Goal: Task Accomplishment & Management: Manage account settings

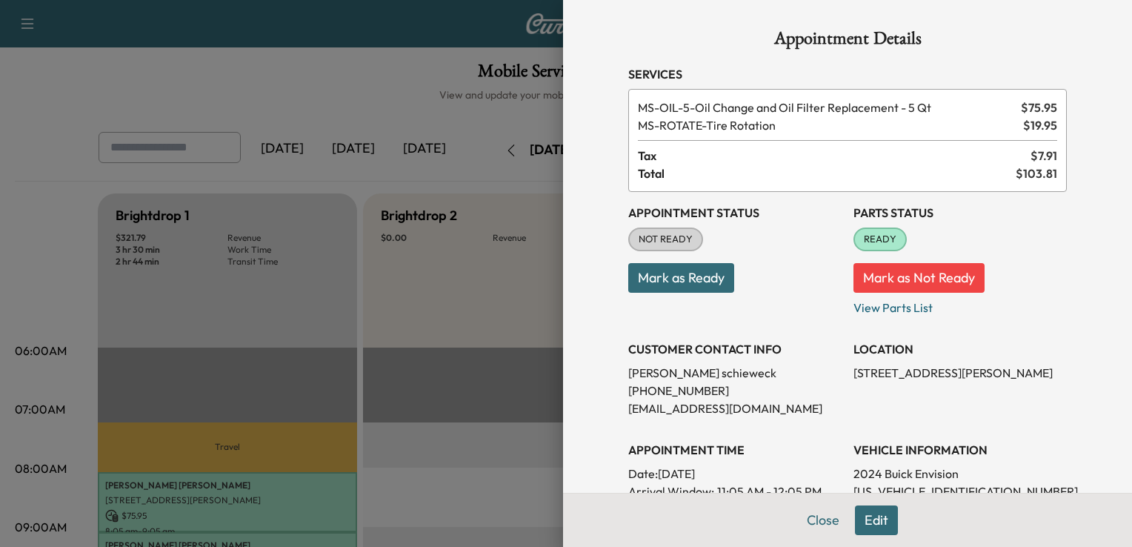
scroll to position [286, 0]
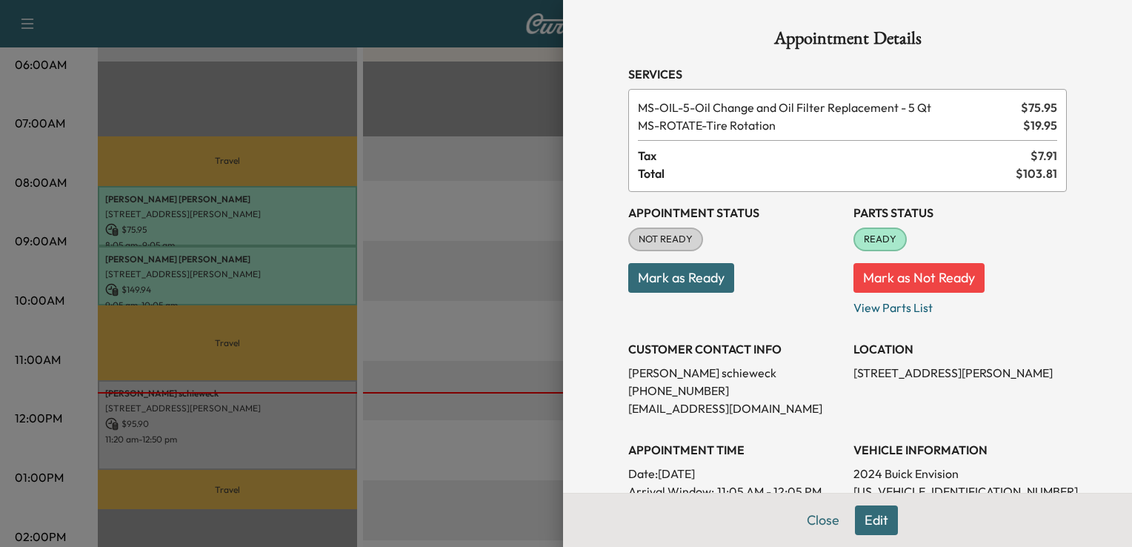
click at [361, 336] on div at bounding box center [566, 273] width 1132 height 547
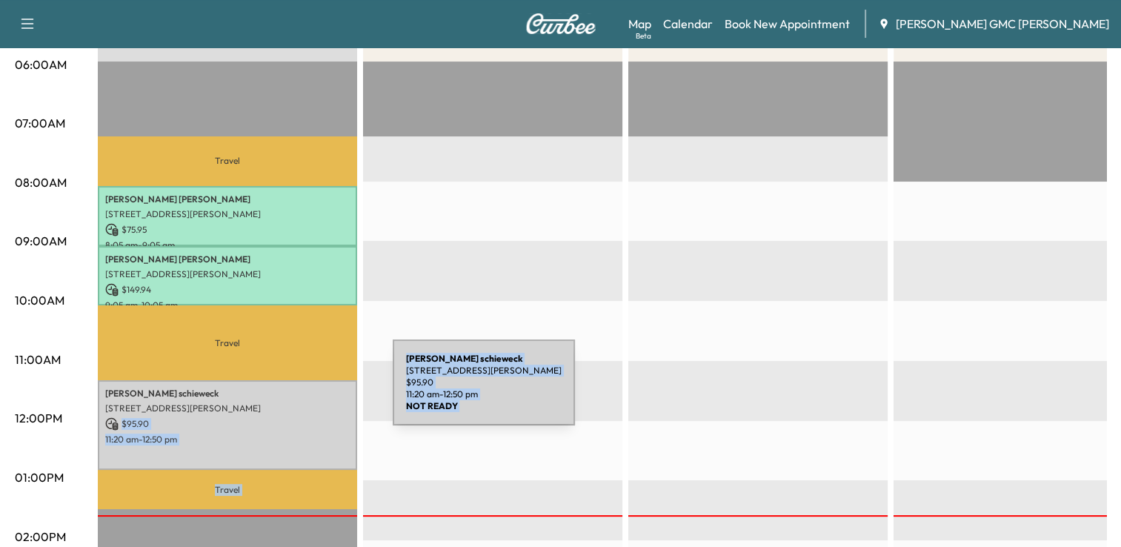
drag, startPoint x: 361, startPoint y: 336, endPoint x: 270, endPoint y: 416, distance: 120.8
click at [270, 416] on div "Brightdrop 1 $ 321.79 Revenue 3 hr 30 min Work Time 2 hr 44 min Transit Time Tr…" at bounding box center [602, 462] width 1008 height 1111
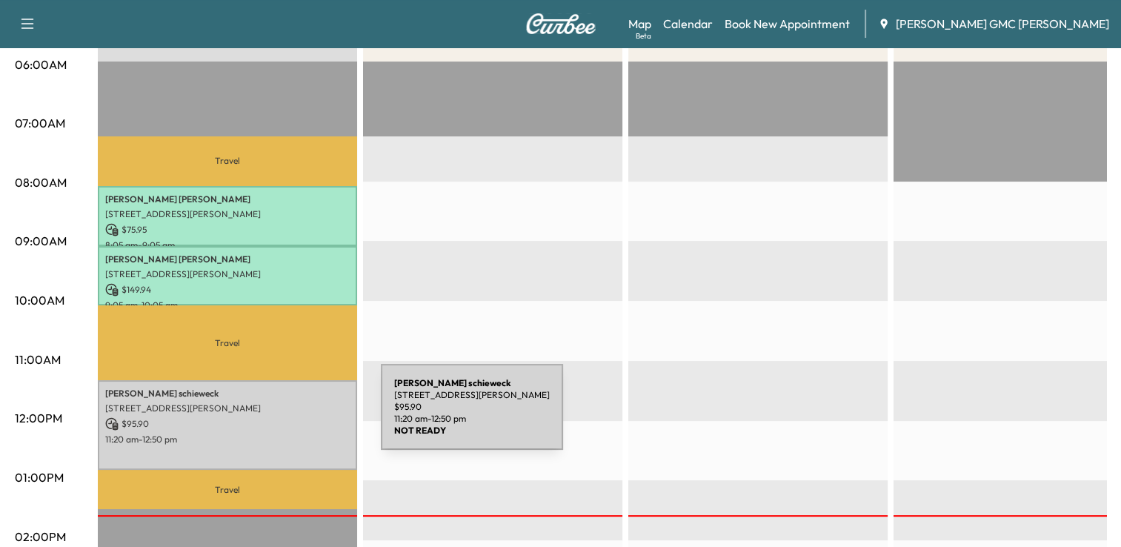
click at [270, 417] on p "$ 95.90" at bounding box center [227, 423] width 244 height 13
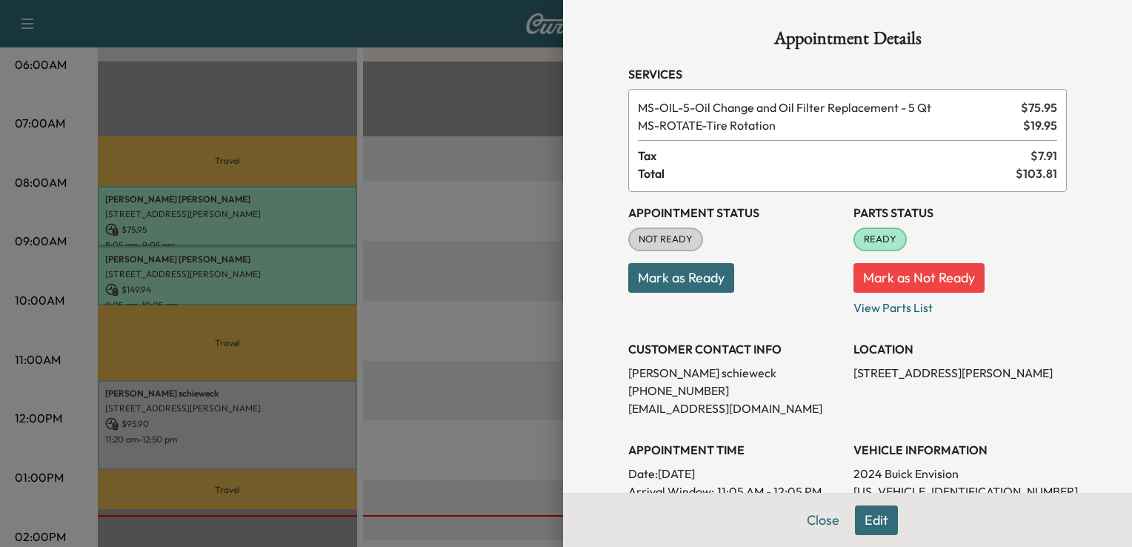
click at [271, 416] on div at bounding box center [566, 273] width 1132 height 547
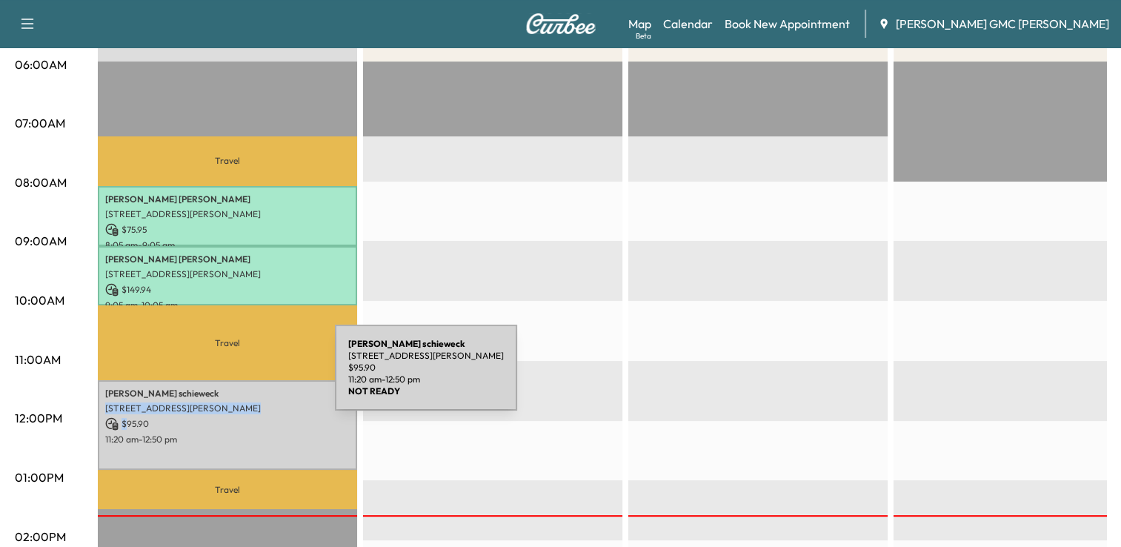
drag, startPoint x: 271, startPoint y: 416, endPoint x: 216, endPoint y: 398, distance: 57.9
click at [216, 398] on div "[PERSON_NAME] [STREET_ADDRESS][PERSON_NAME] $ 95.90 11:20 am - 12:50 pm" at bounding box center [227, 425] width 259 height 90
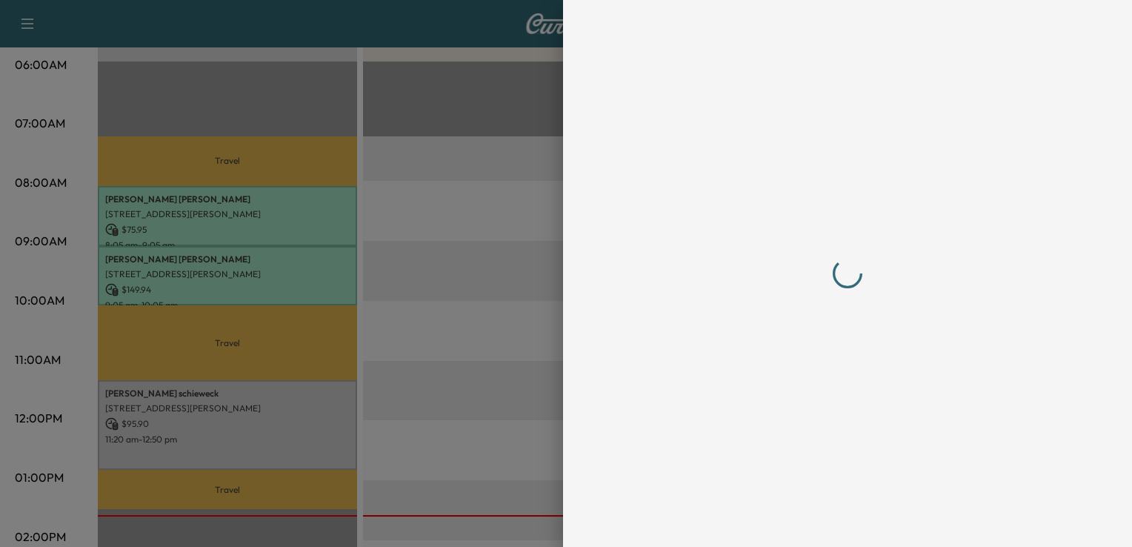
click at [216, 398] on div at bounding box center [566, 273] width 1132 height 547
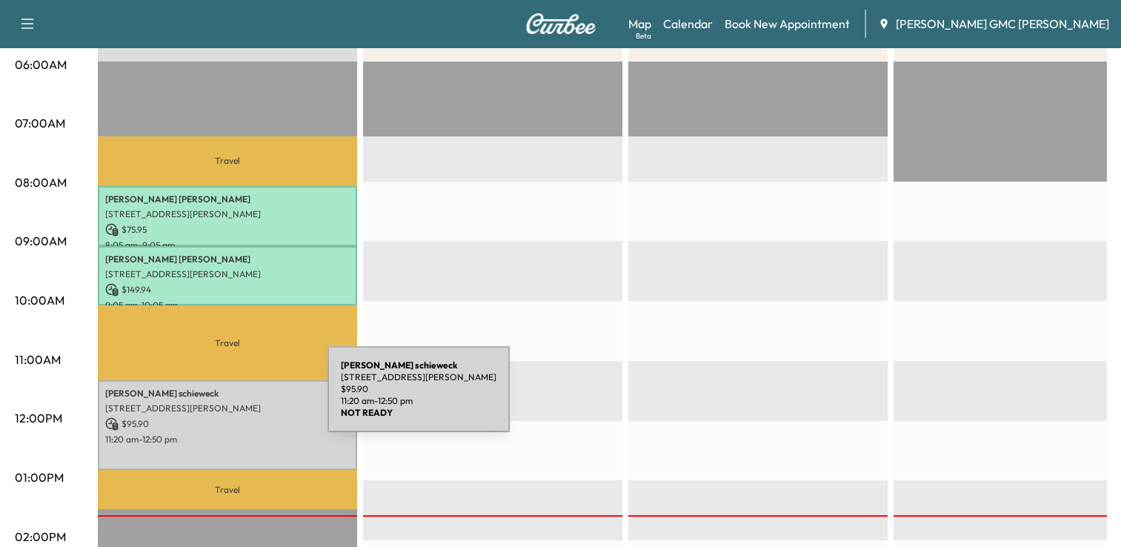
click at [216, 402] on p "[STREET_ADDRESS][PERSON_NAME]" at bounding box center [227, 408] width 244 height 12
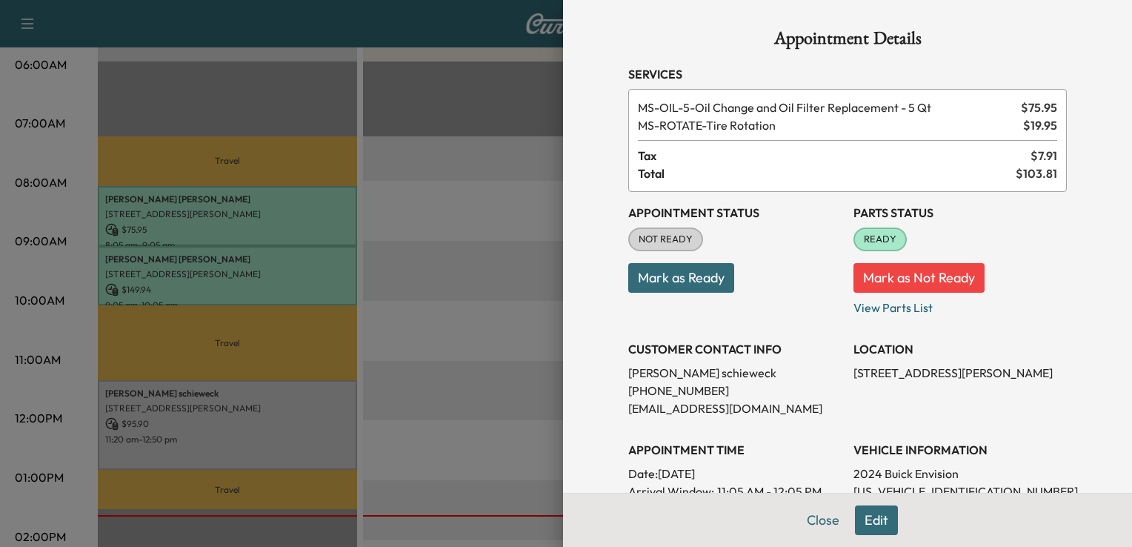
click at [542, 154] on div at bounding box center [566, 273] width 1132 height 547
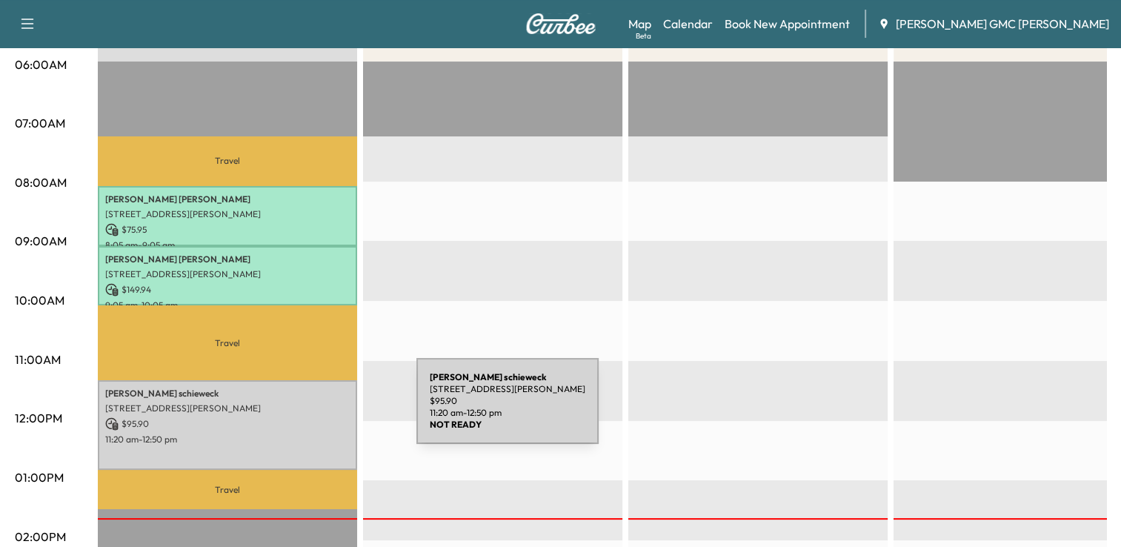
click at [305, 410] on div "[PERSON_NAME] [STREET_ADDRESS][PERSON_NAME] $ 95.90 11:20 am - 12:50 pm" at bounding box center [227, 425] width 259 height 90
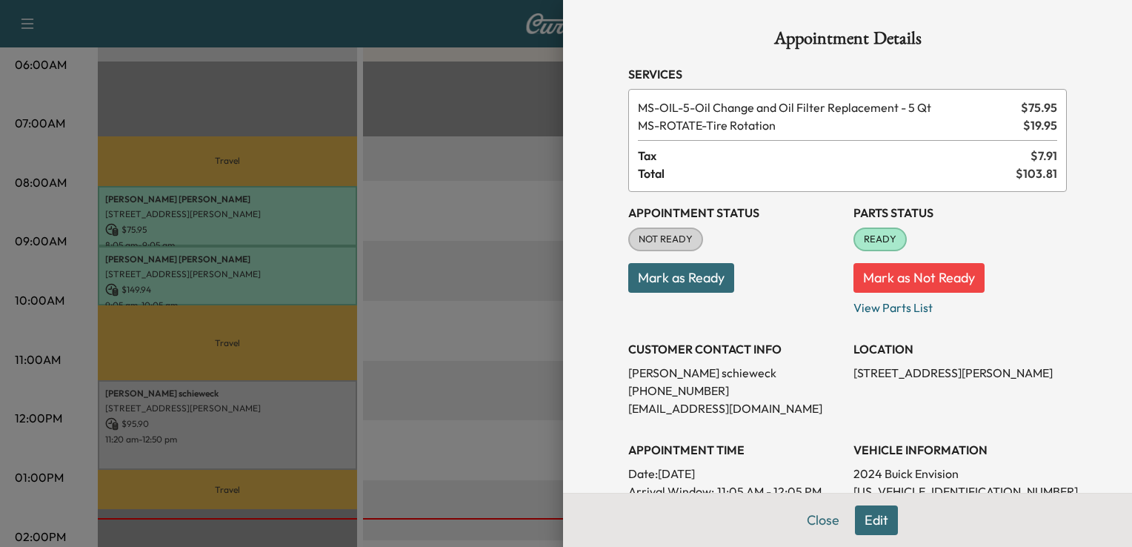
click at [742, 167] on span "Total" at bounding box center [827, 173] width 378 height 18
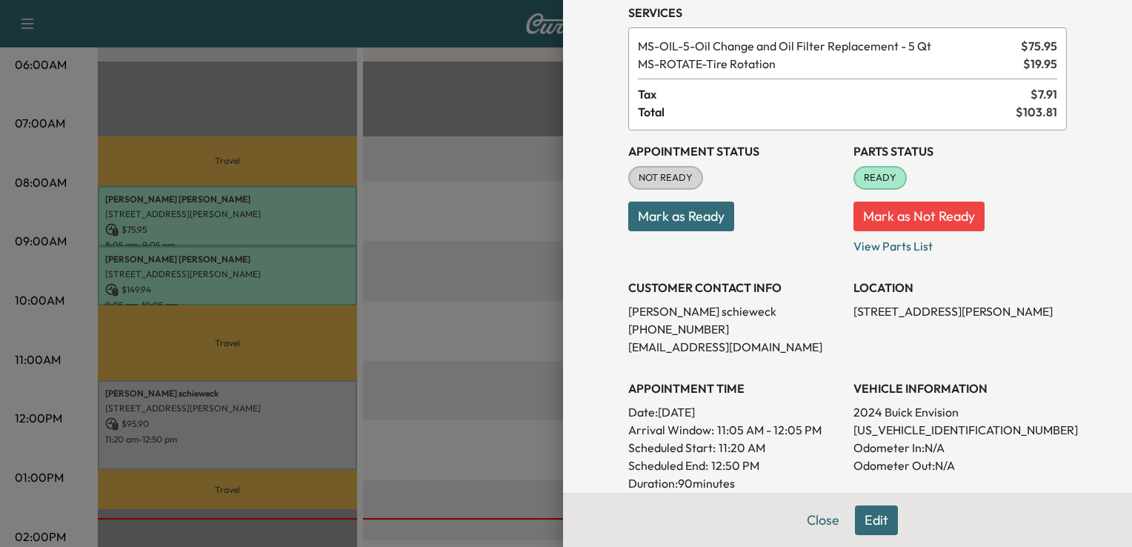
scroll to position [59, 0]
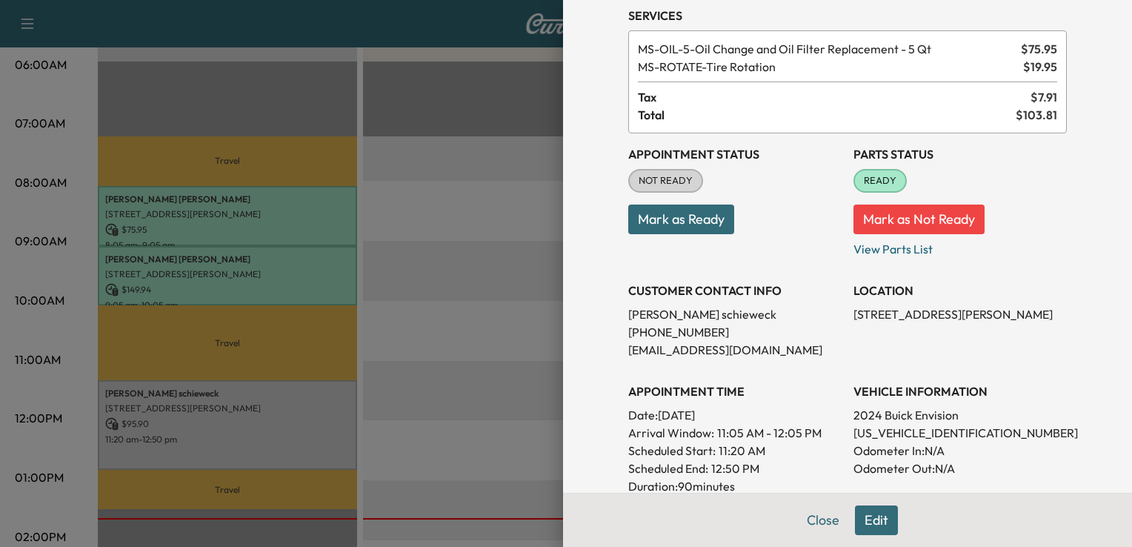
click at [1036, 116] on span "$ 103.81" at bounding box center [1036, 115] width 41 height 18
click at [1042, 142] on div "Parts Status READY Mark as Not Ready View Parts List" at bounding box center [959, 195] width 213 height 124
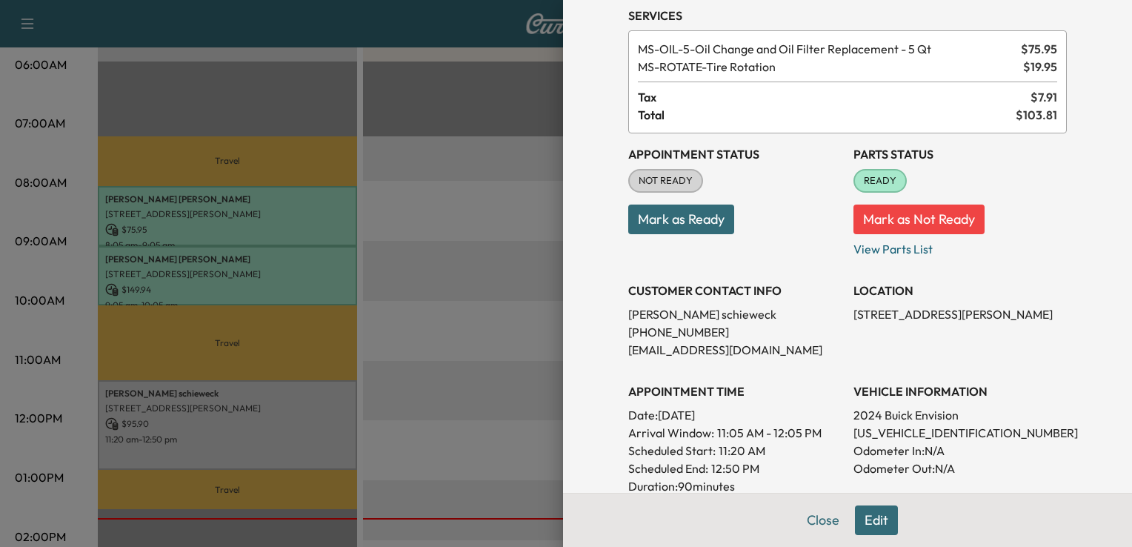
click at [902, 48] on span "MS-OIL-5 - Oil Change and Oil Filter Replacement - 5 Qt" at bounding box center [826, 49] width 377 height 18
click at [898, 53] on span "MS-OIL-5 - Oil Change and Oil Filter Replacement - 5 Qt" at bounding box center [826, 49] width 377 height 18
click at [895, 64] on span "MS-ROTATE - Tire Rotation" at bounding box center [827, 67] width 379 height 18
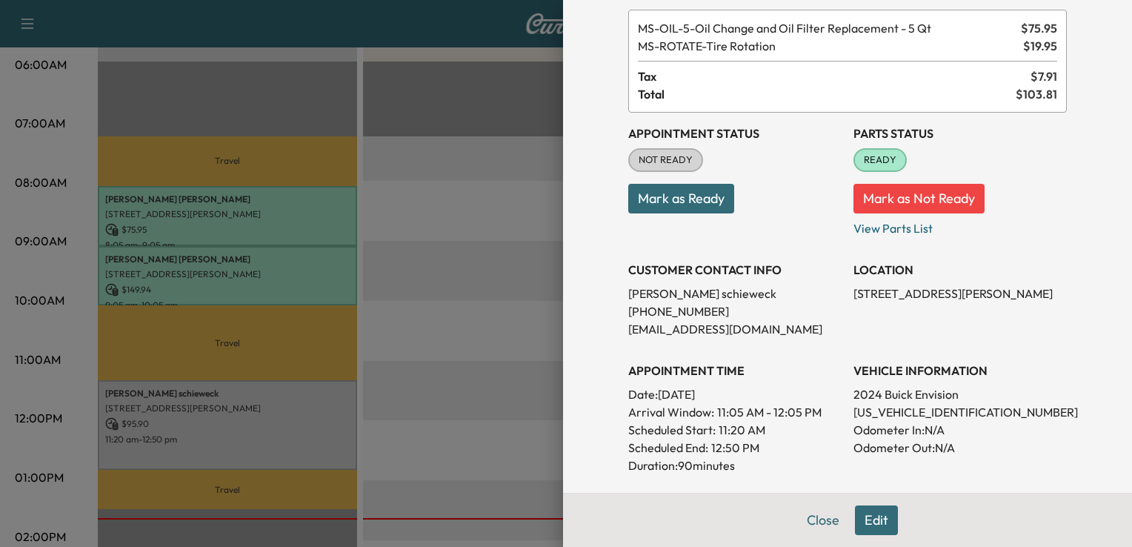
scroll to position [82, 0]
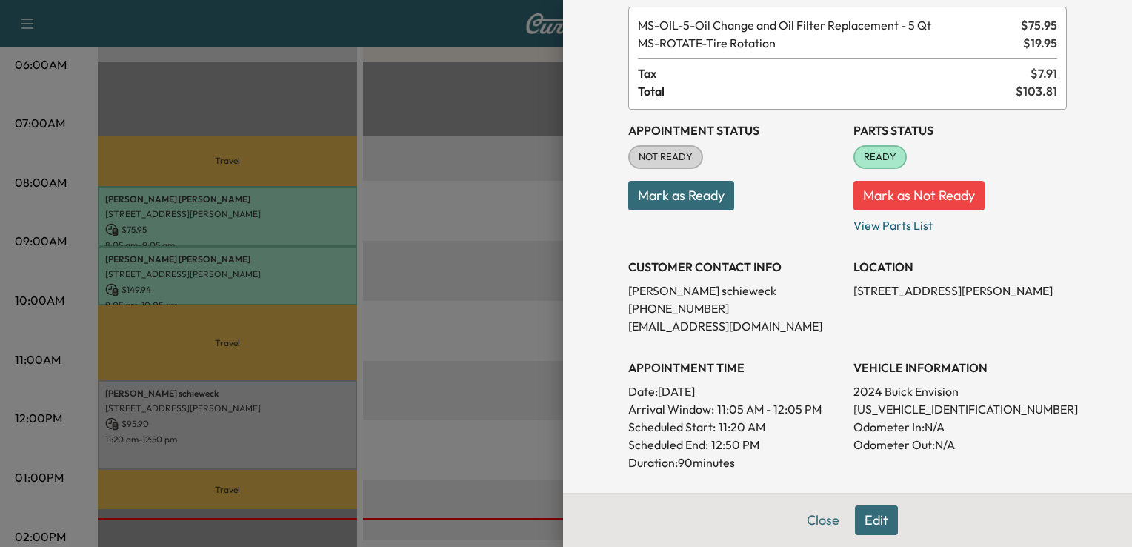
click at [1008, 129] on h3 "Parts Status" at bounding box center [959, 130] width 213 height 18
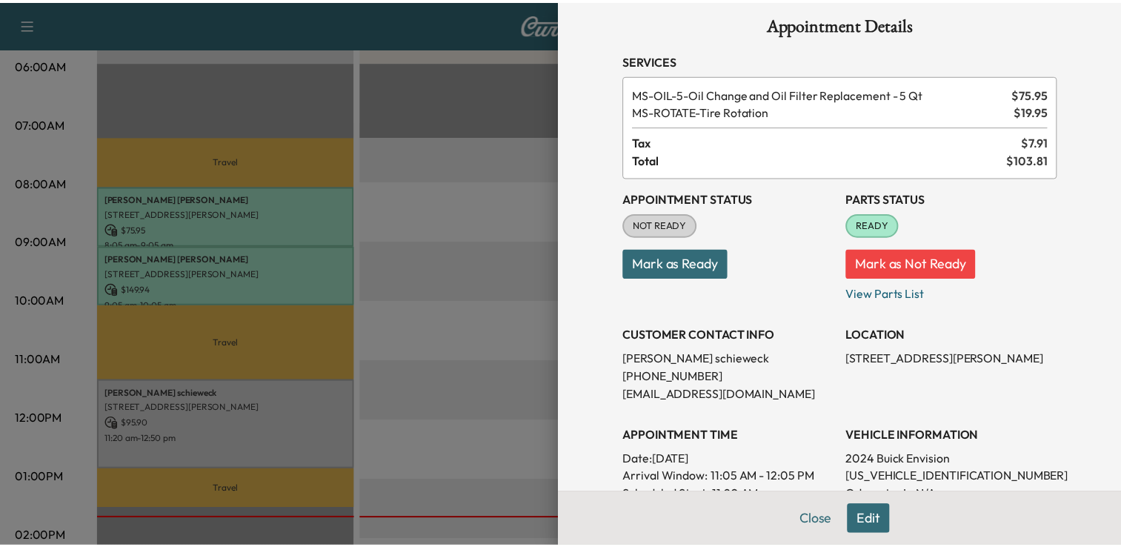
scroll to position [0, 0]
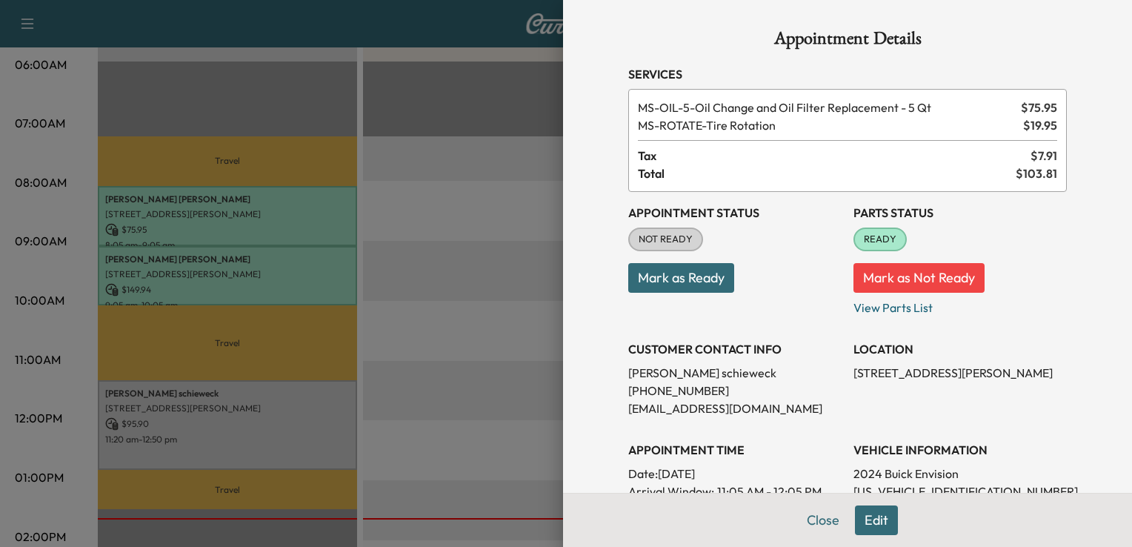
drag, startPoint x: 408, startPoint y: 234, endPoint x: 279, endPoint y: 382, distance: 196.9
click at [279, 382] on div at bounding box center [566, 273] width 1132 height 547
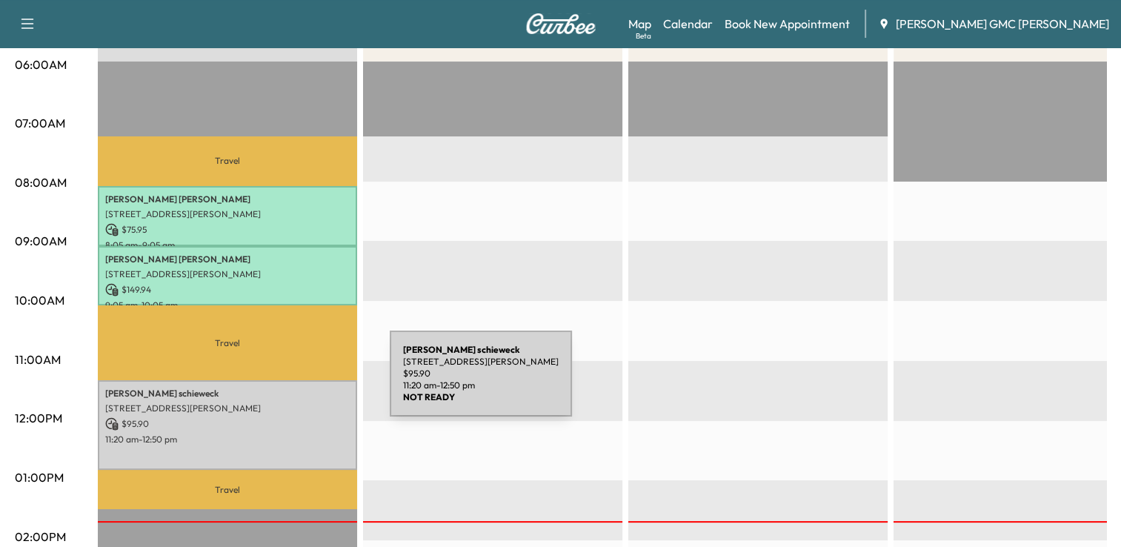
click at [279, 387] on p "[PERSON_NAME]" at bounding box center [227, 393] width 244 height 12
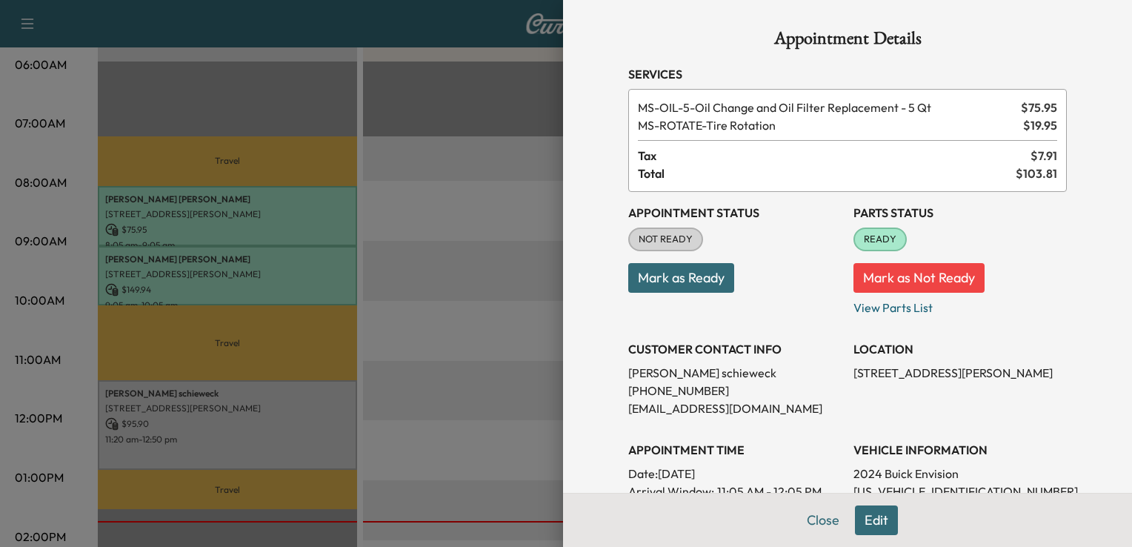
drag, startPoint x: 279, startPoint y: 382, endPoint x: 406, endPoint y: 305, distance: 148.9
click at [406, 305] on div at bounding box center [566, 273] width 1132 height 547
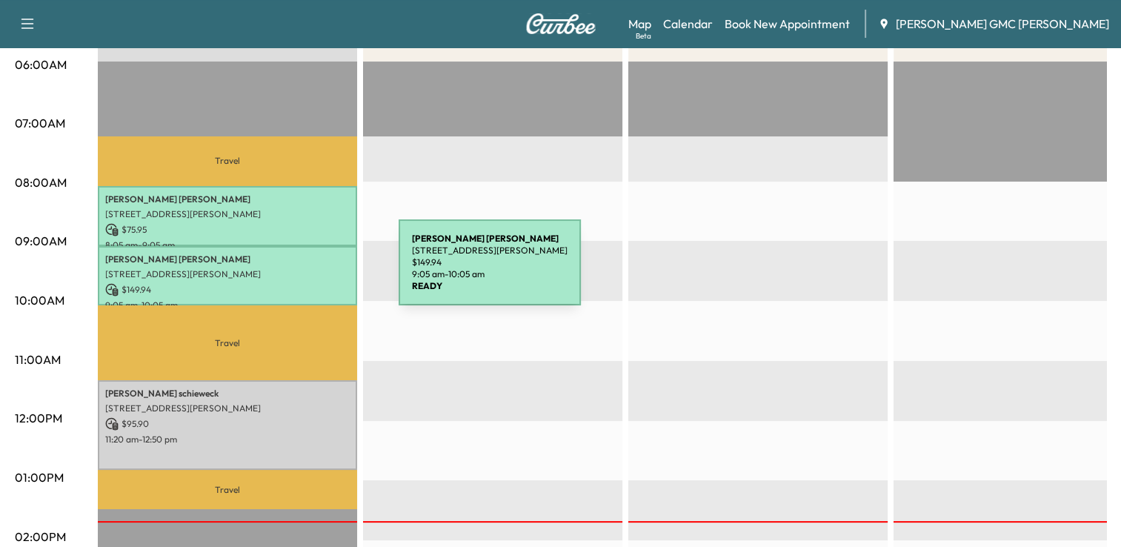
click at [287, 271] on p "[STREET_ADDRESS][PERSON_NAME]" at bounding box center [227, 274] width 244 height 12
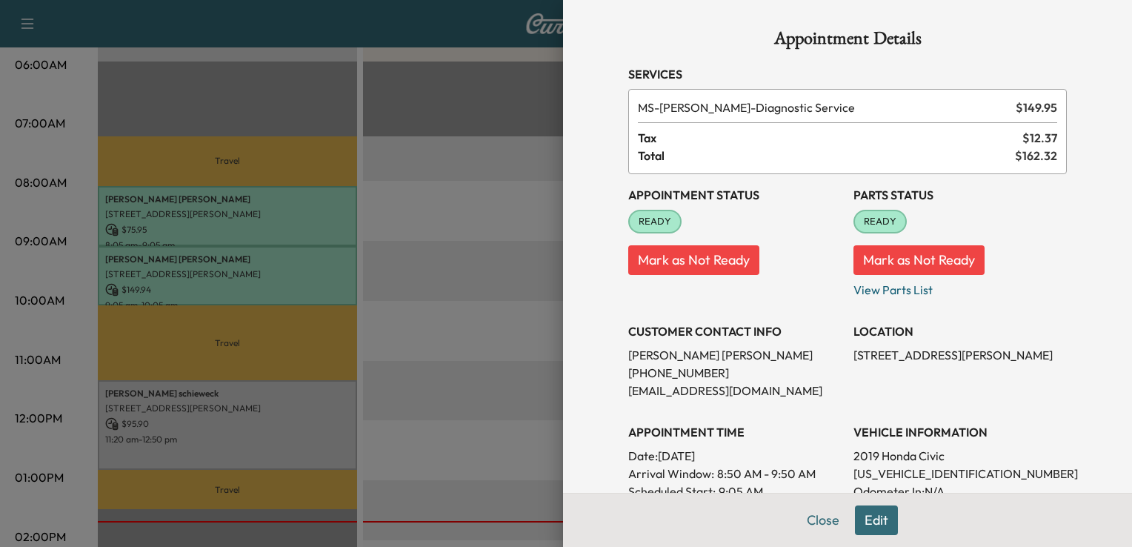
click at [274, 196] on div at bounding box center [566, 273] width 1132 height 547
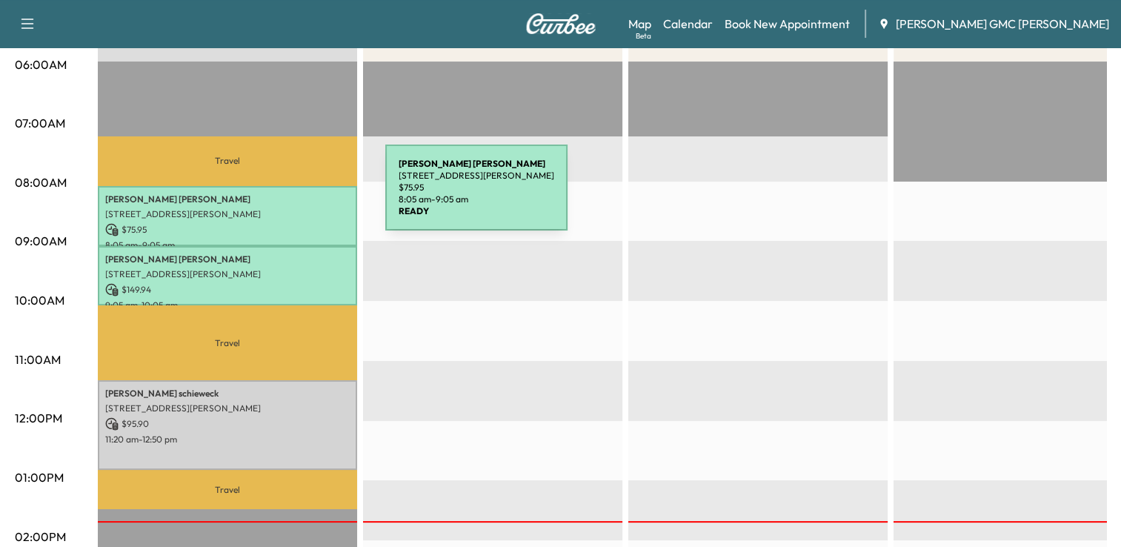
click at [274, 196] on p "[PERSON_NAME]" at bounding box center [227, 199] width 244 height 12
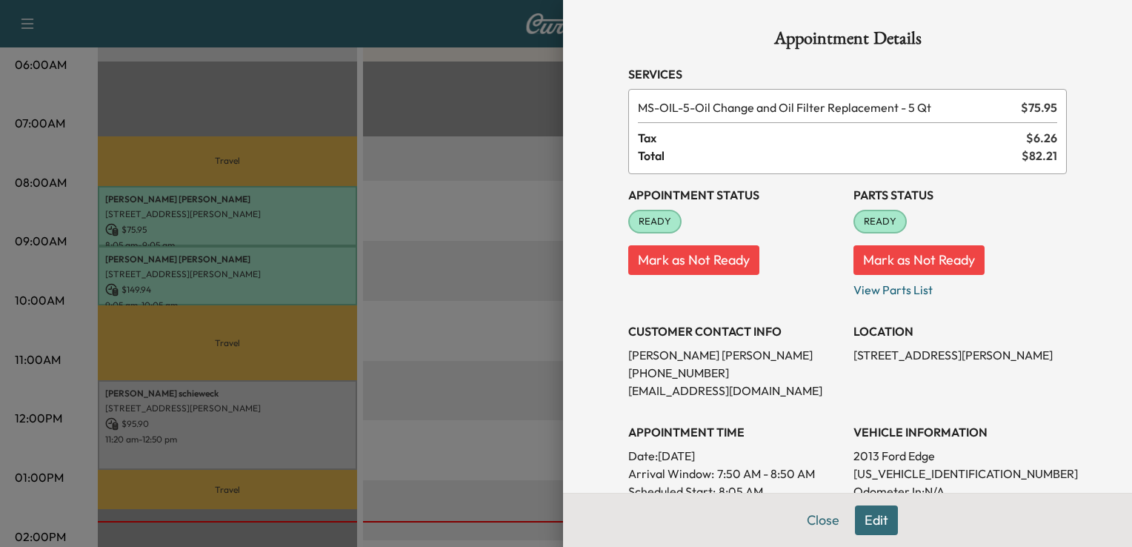
drag, startPoint x: 297, startPoint y: 353, endPoint x: 299, endPoint y: 390, distance: 37.1
click at [299, 390] on div at bounding box center [566, 273] width 1132 height 547
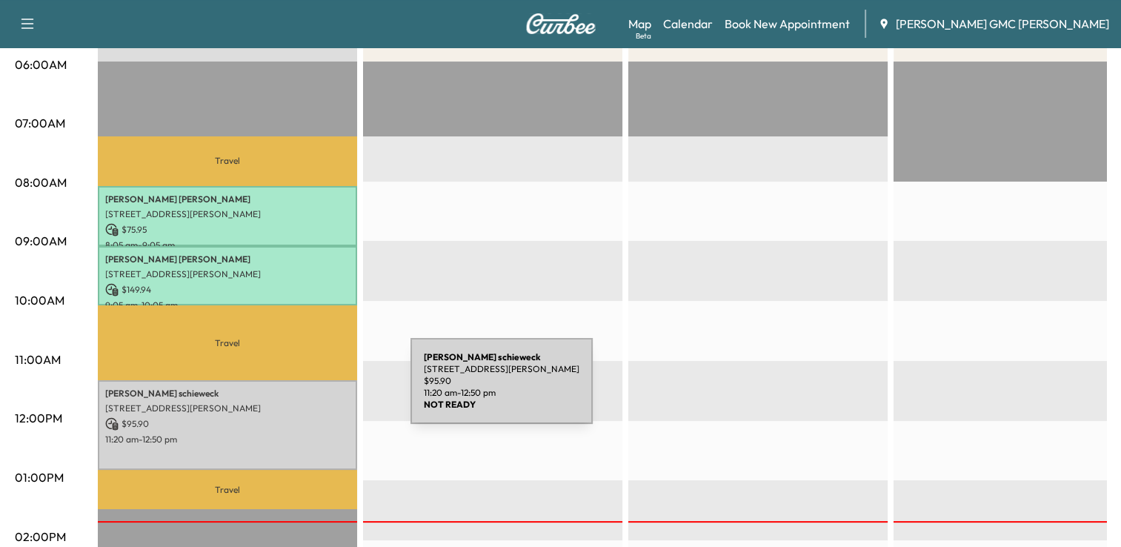
click at [299, 390] on p "[PERSON_NAME]" at bounding box center [227, 393] width 244 height 12
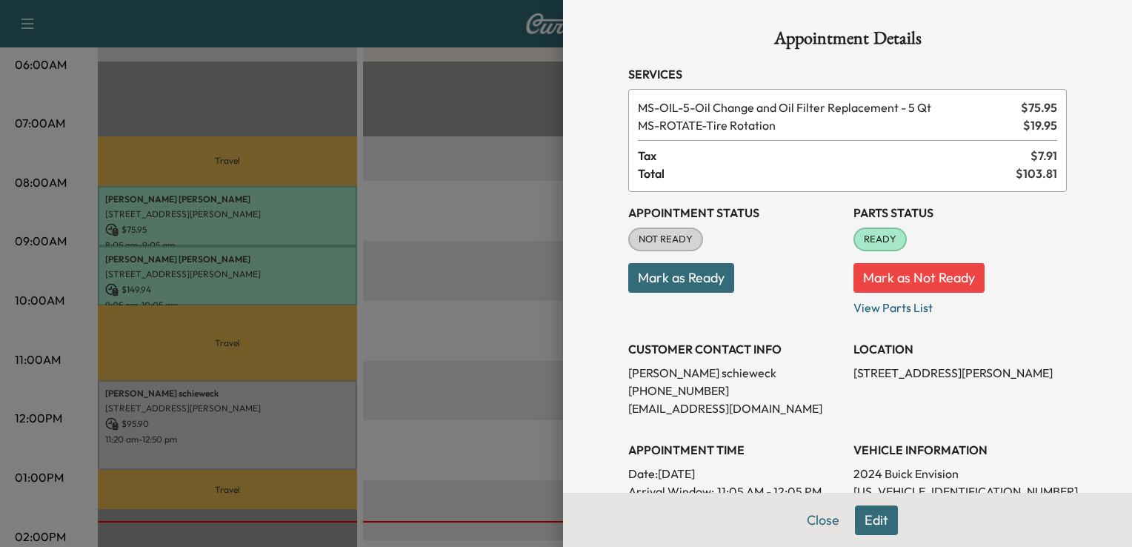
click at [1032, 108] on span "$ 75.95" at bounding box center [1039, 108] width 36 height 18
click at [352, 24] on div at bounding box center [566, 273] width 1132 height 547
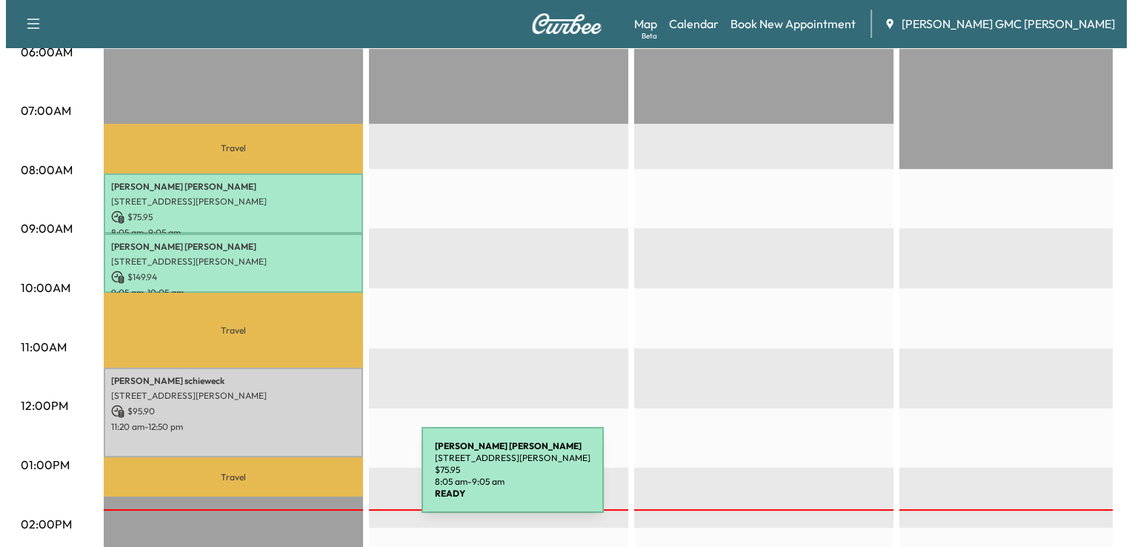
scroll to position [379, 0]
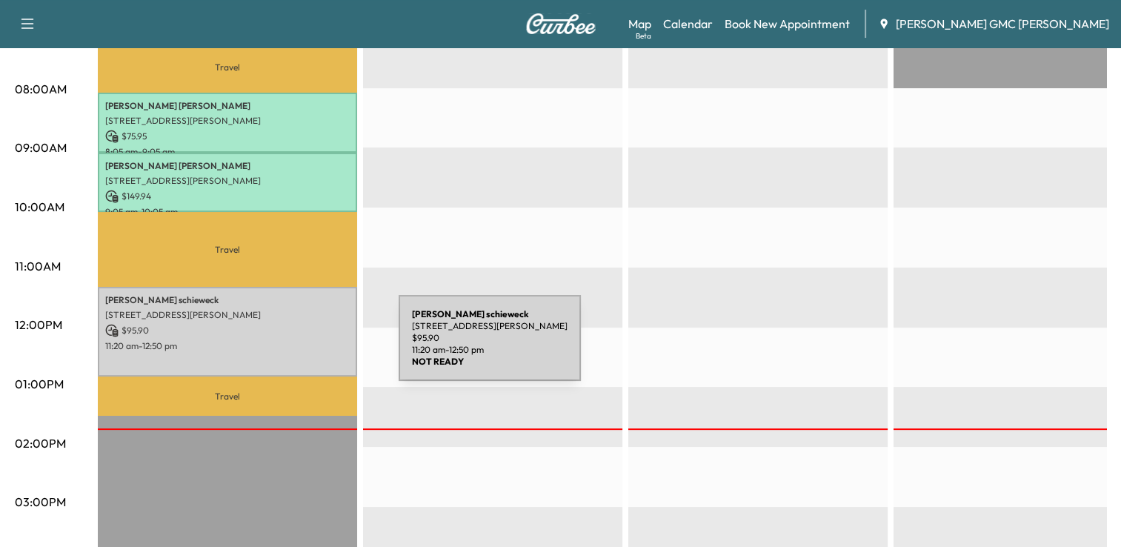
click at [287, 347] on p "11:20 am - 12:50 pm" at bounding box center [227, 346] width 244 height 12
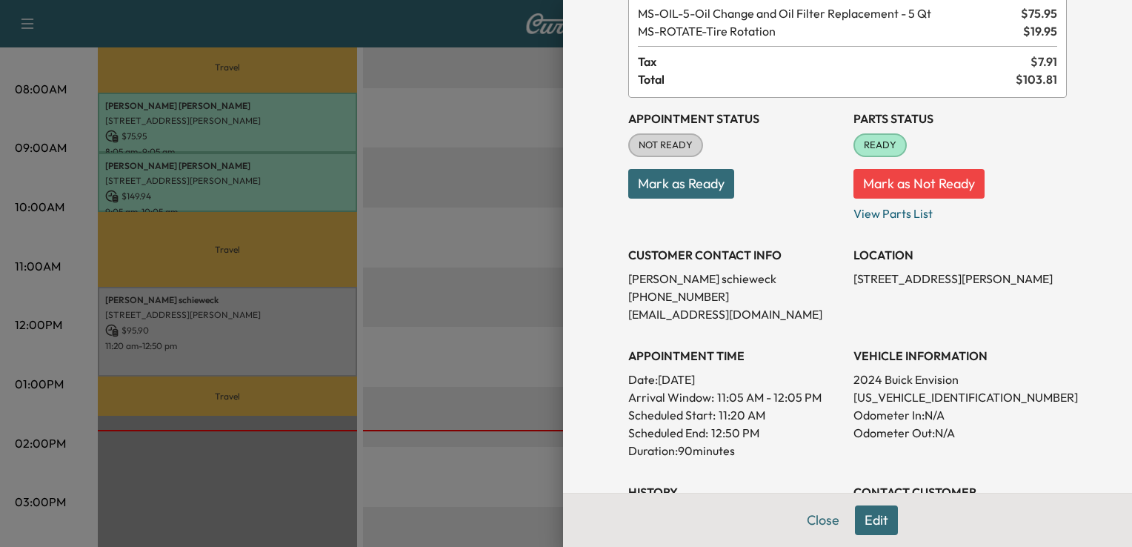
scroll to position [95, 0]
click at [656, 295] on p "[PHONE_NUMBER]" at bounding box center [734, 296] width 213 height 18
copy p "[PHONE_NUMBER]"
click at [564, 108] on div "Appointment Details Services MS-OIL-5 - Oil Change and Oil Filter Replacement -…" at bounding box center [847, 273] width 569 height 547
